Goal: Transaction & Acquisition: Download file/media

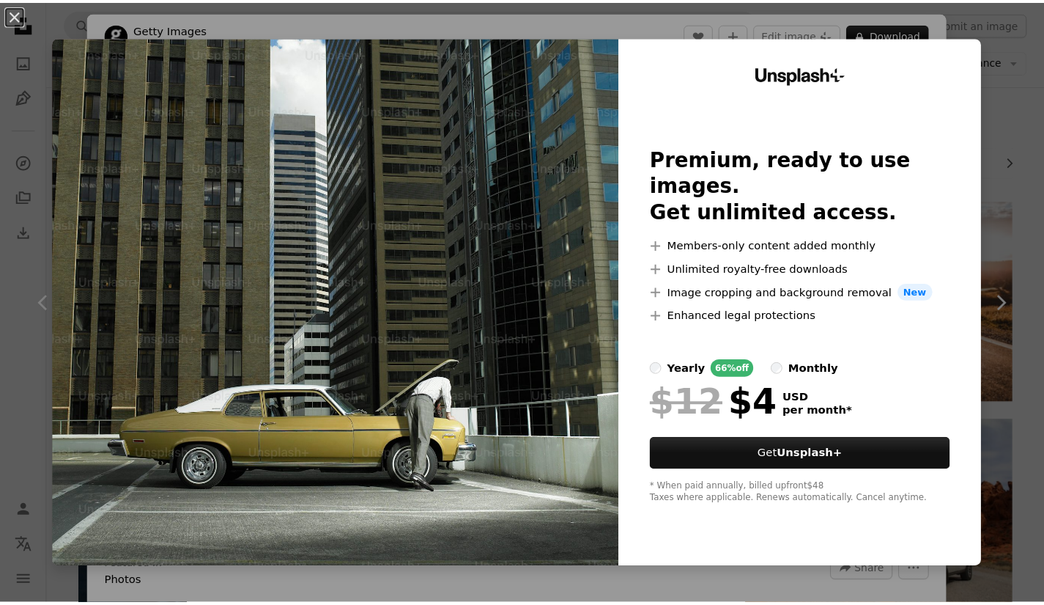
scroll to position [4487, 0]
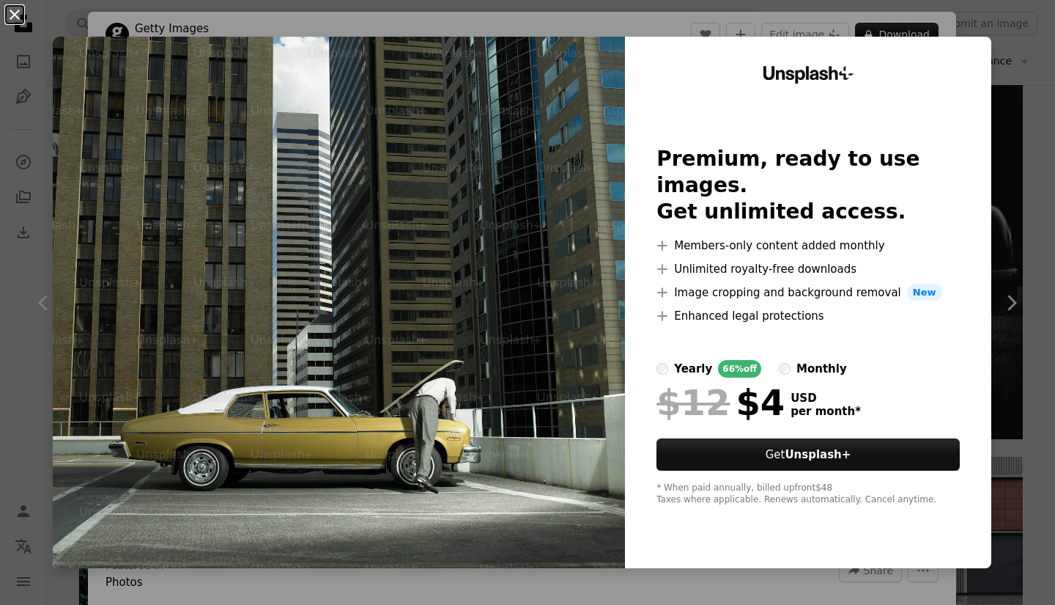
click at [11, 15] on button "An X shape" at bounding box center [15, 15] width 18 height 18
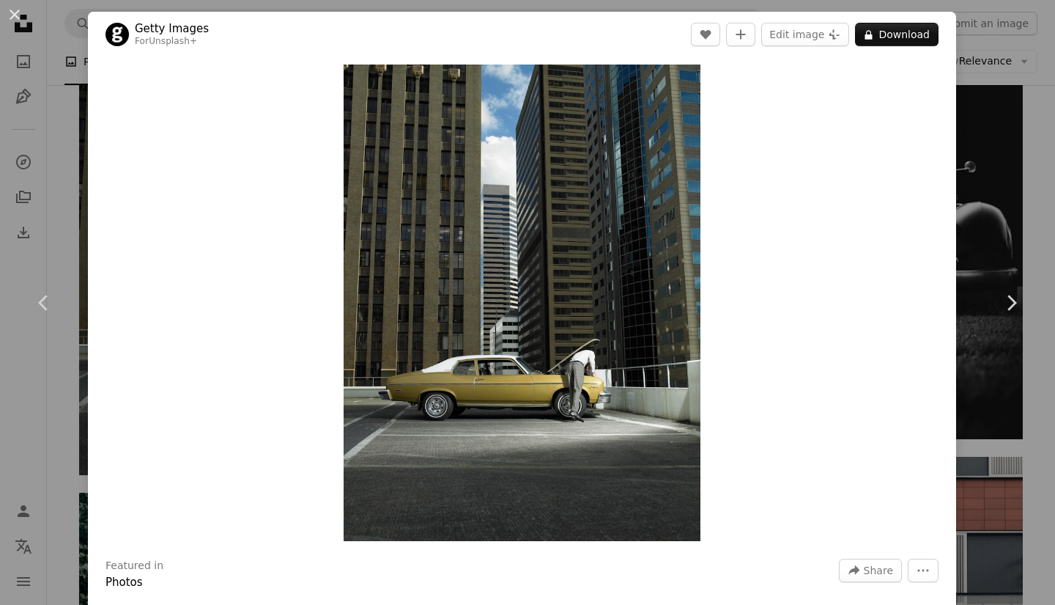
click at [11, 15] on button "An X shape" at bounding box center [15, 15] width 18 height 18
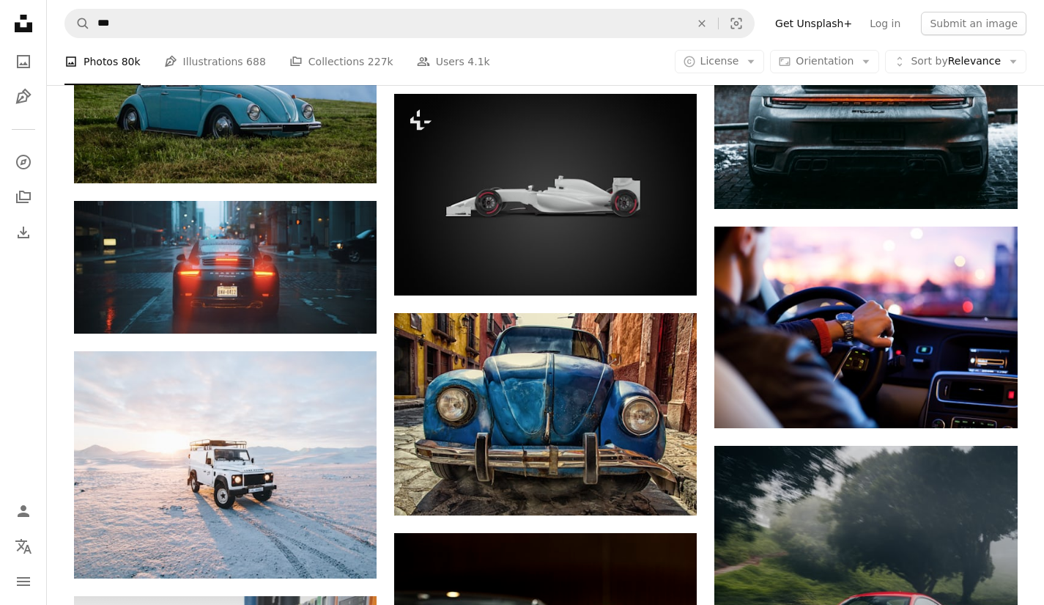
scroll to position [7437, 0]
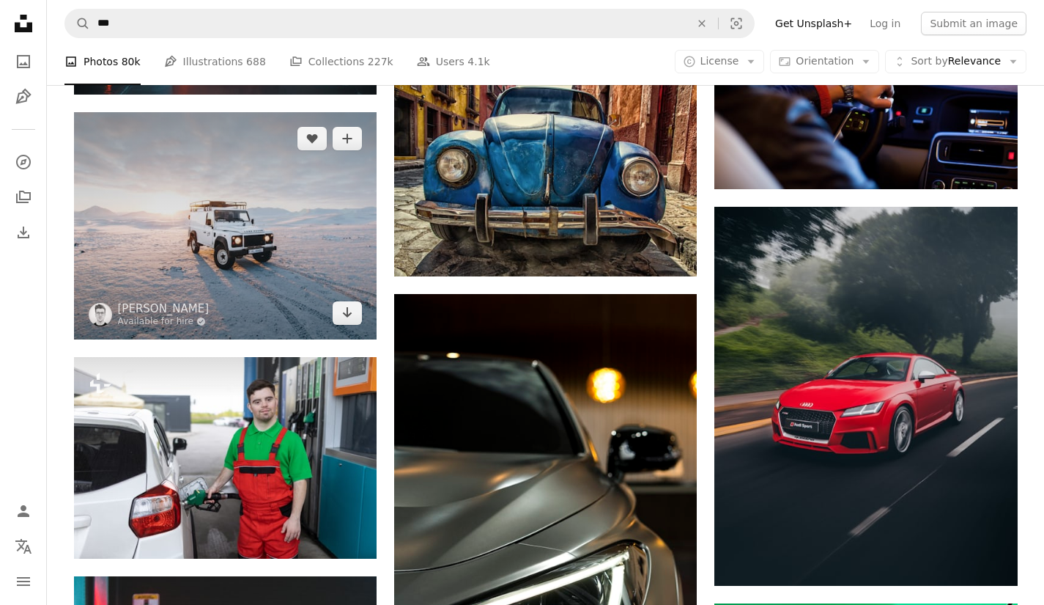
click at [218, 220] on img at bounding box center [225, 225] width 303 height 227
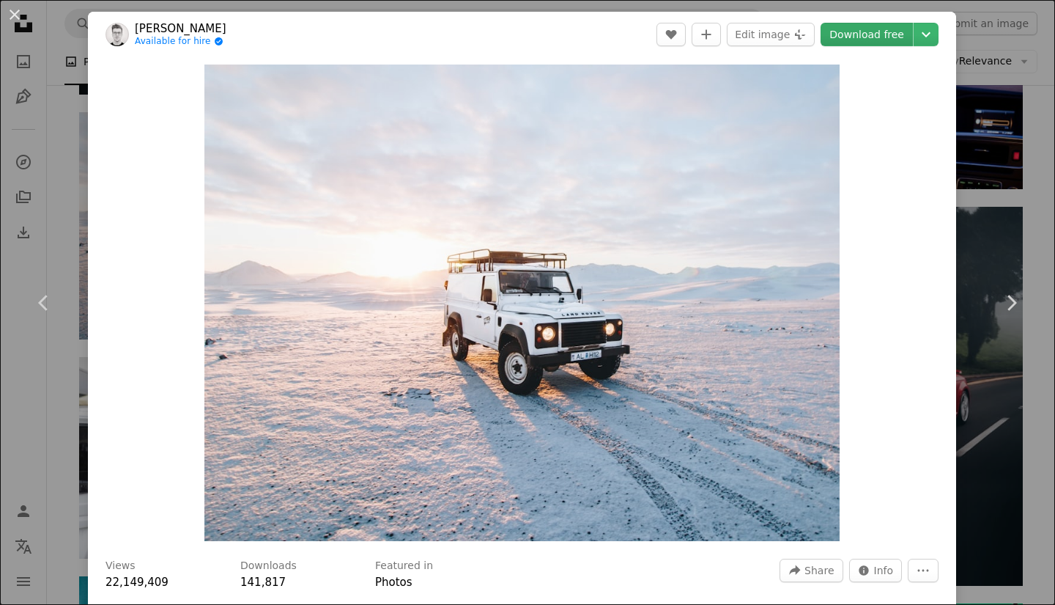
click at [863, 40] on link "Download free" at bounding box center [867, 34] width 92 height 23
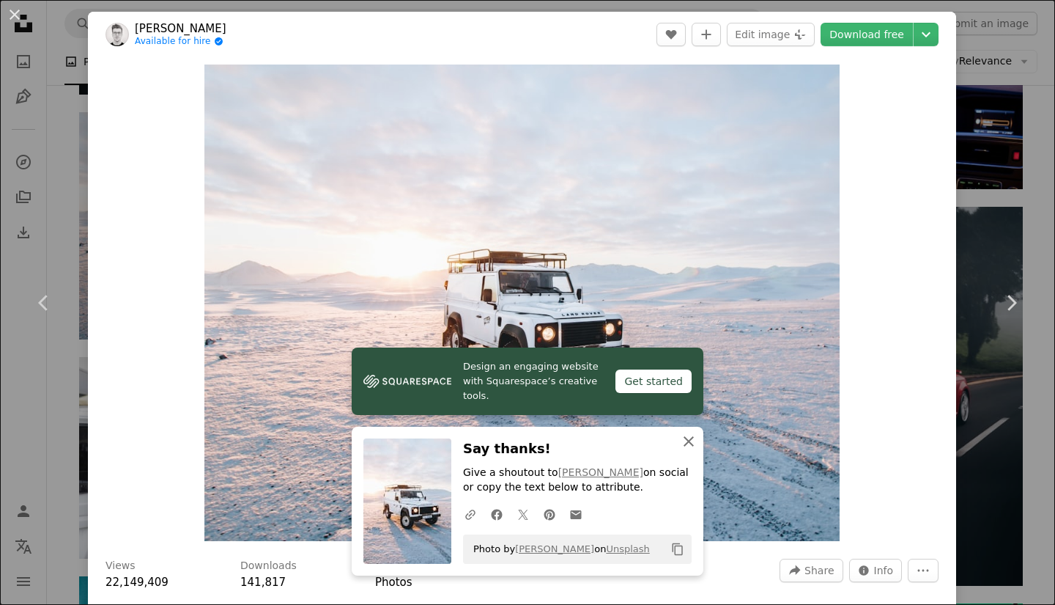
click at [687, 441] on icon "An X shape" at bounding box center [689, 441] width 18 height 18
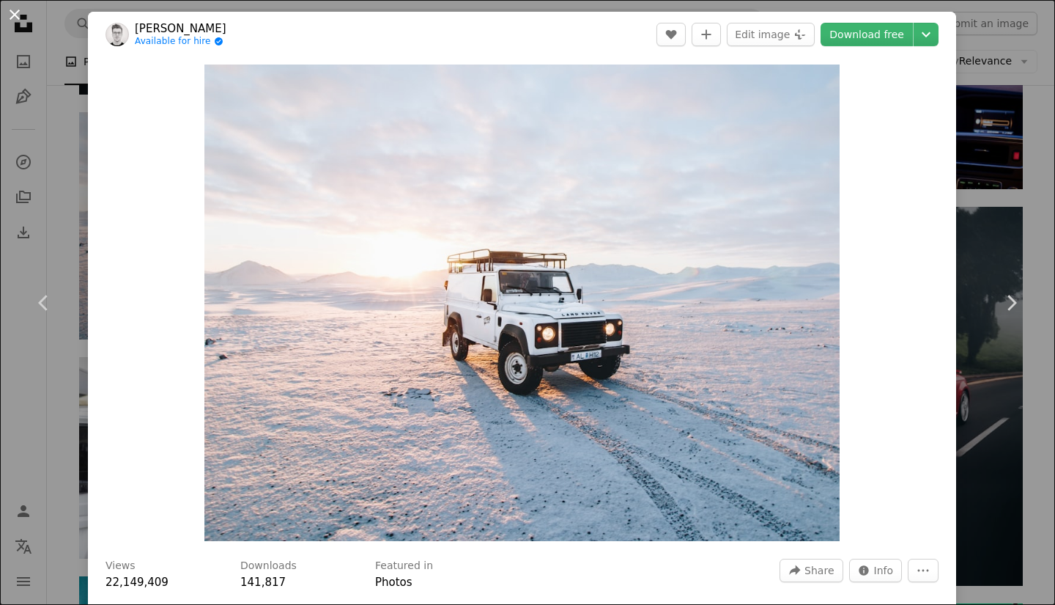
click at [13, 17] on button "An X shape" at bounding box center [15, 15] width 18 height 18
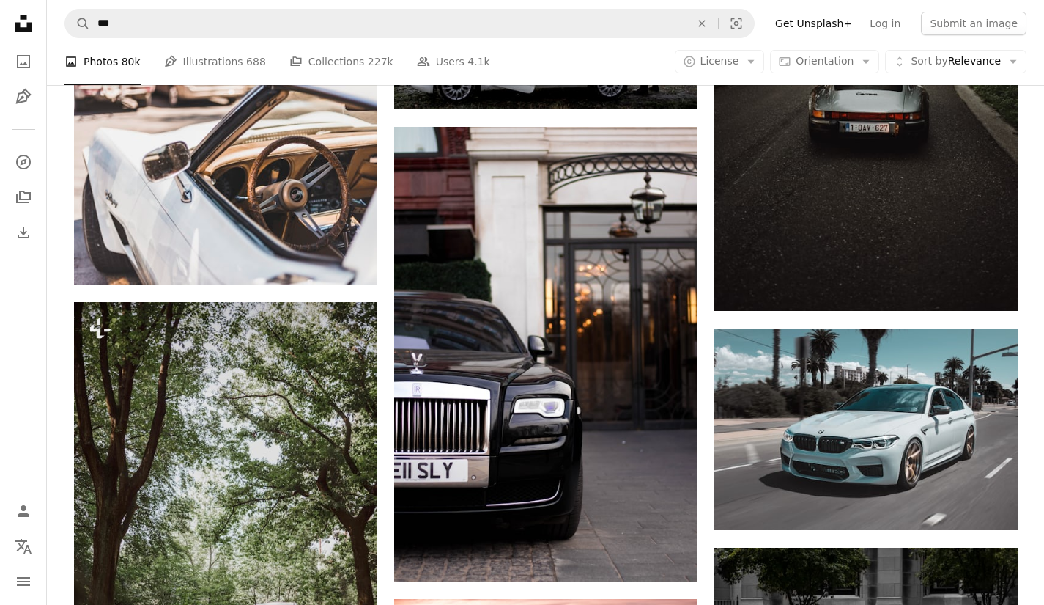
scroll to position [8524, 0]
